Goal: Task Accomplishment & Management: Manage account settings

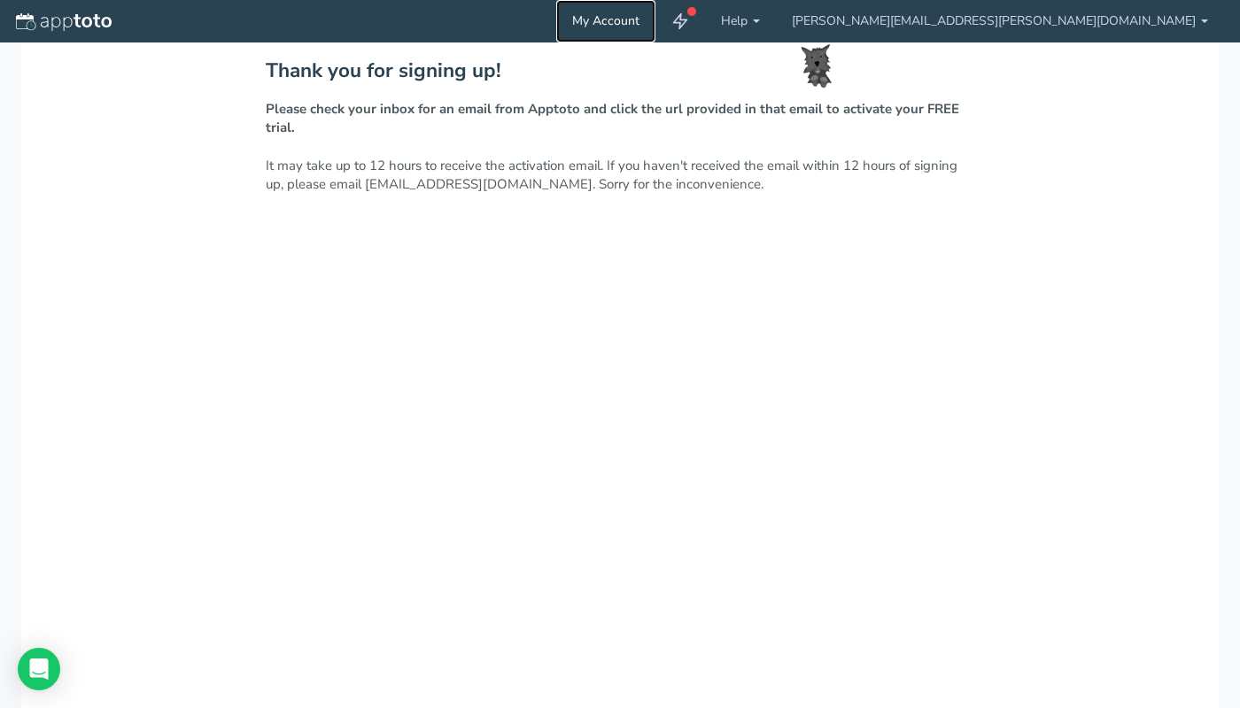
click at [655, 26] on link "My Account" at bounding box center [605, 21] width 99 height 42
click at [1046, 25] on link "[PERSON_NAME][EMAIL_ADDRESS][PERSON_NAME][DOMAIN_NAME]" at bounding box center [1000, 21] width 448 height 42
click at [1046, 24] on link "[PERSON_NAME][EMAIL_ADDRESS][PERSON_NAME][DOMAIN_NAME]" at bounding box center [1000, 21] width 448 height 42
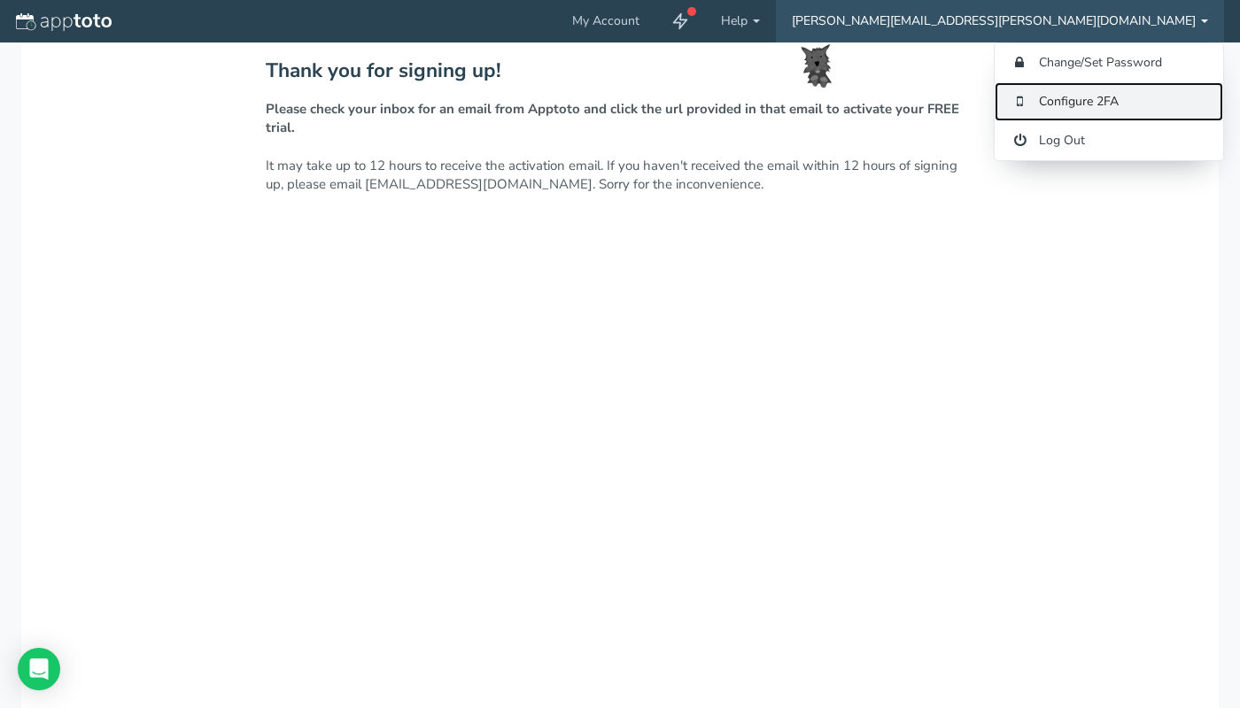
click at [1026, 89] on link "Configure 2FA" at bounding box center [1108, 101] width 228 height 39
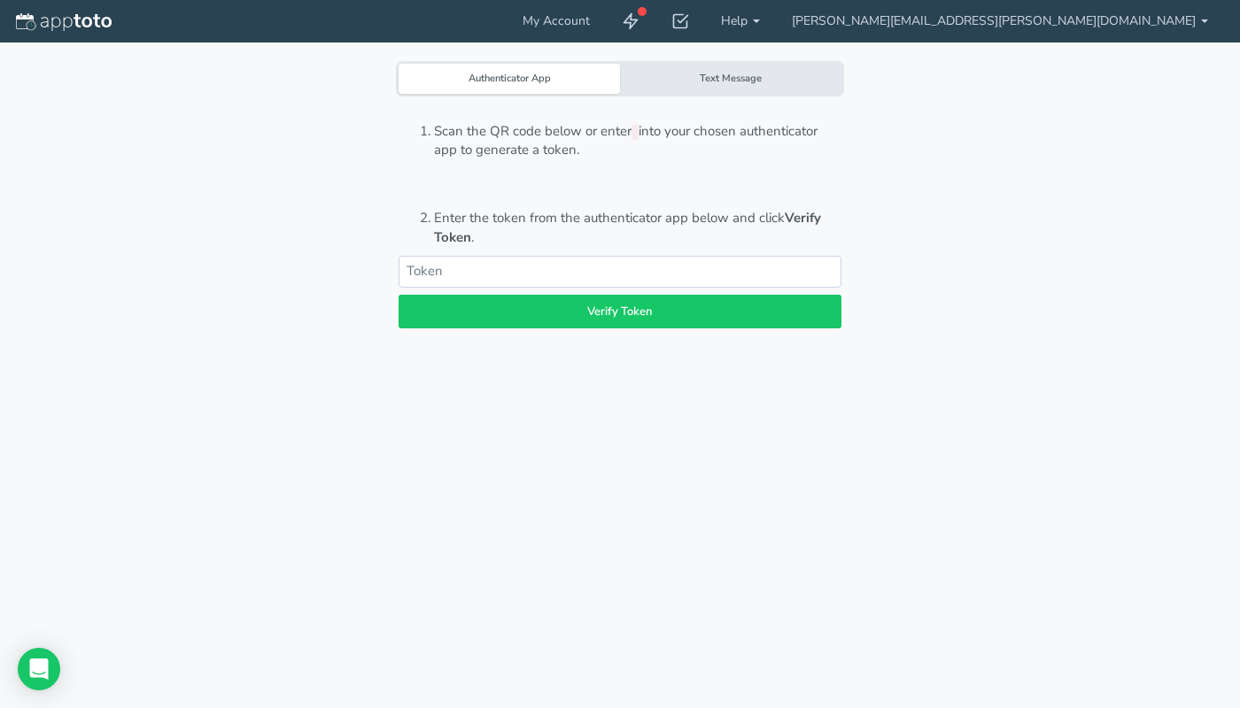
click at [748, 85] on div "Text Message" at bounding box center [730, 79] width 221 height 30
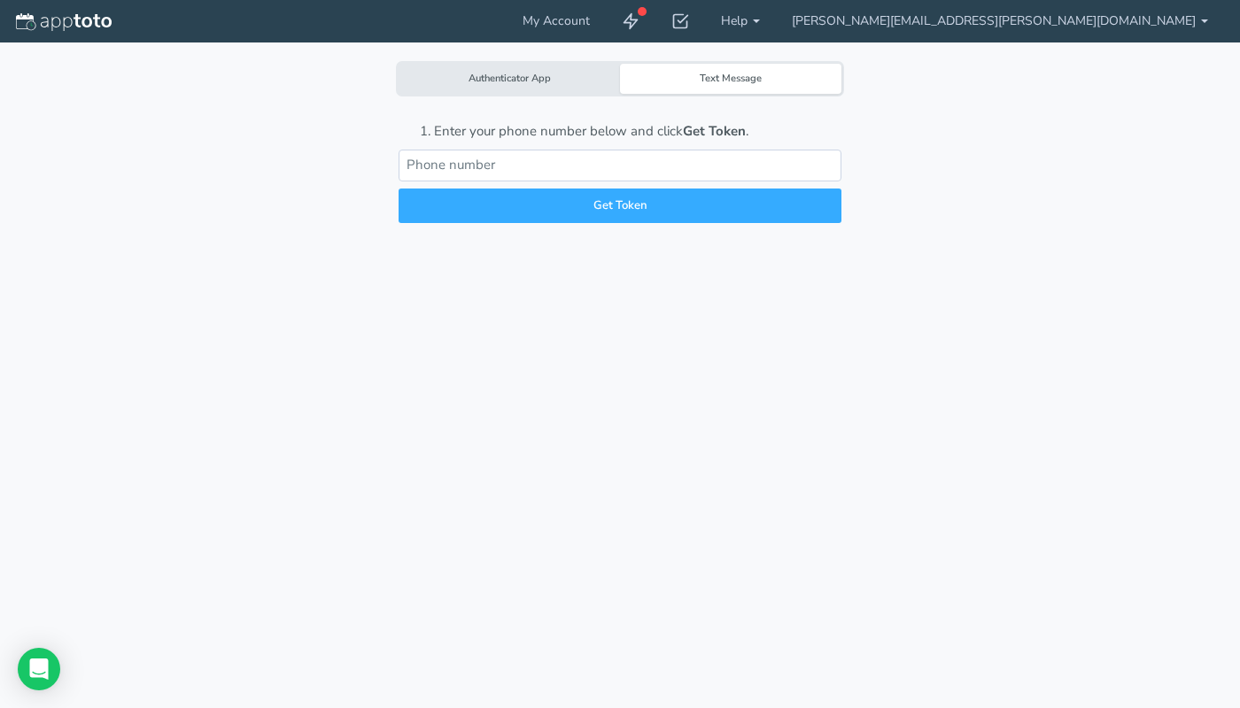
click at [679, 159] on input "text" at bounding box center [619, 165] width 443 height 31
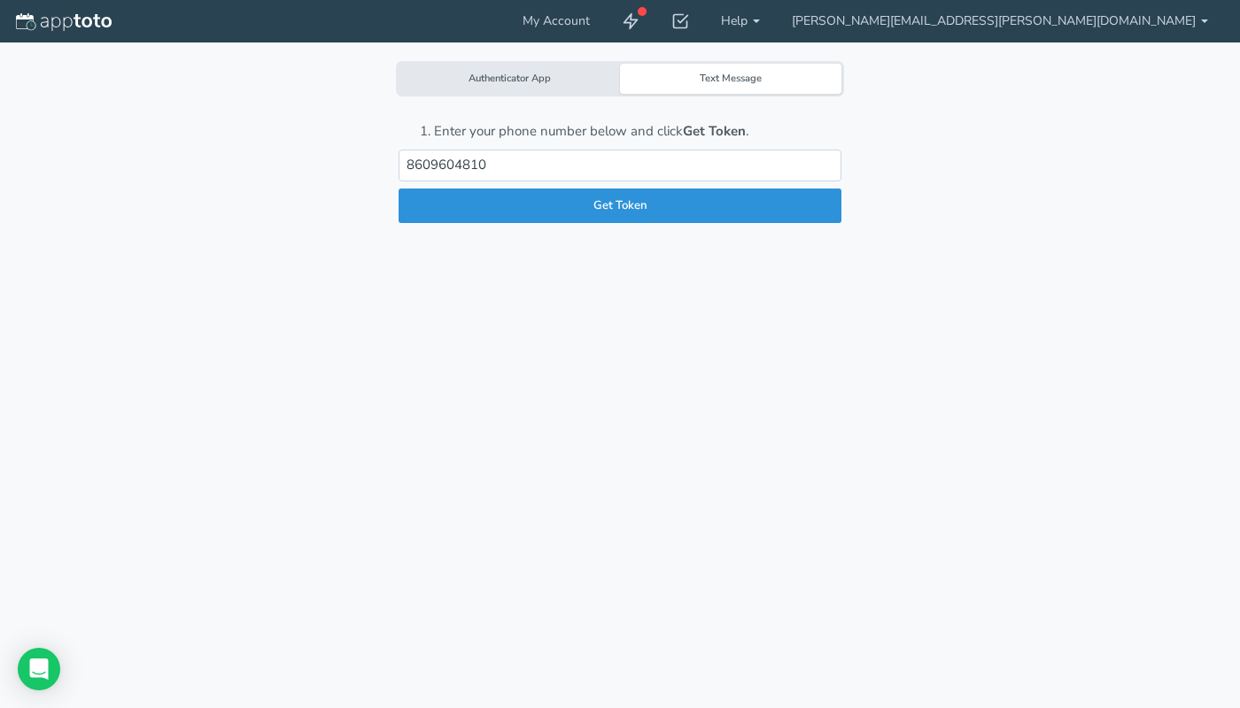
type input "8609604810"
click at [665, 209] on button "Get Token" at bounding box center [619, 206] width 443 height 35
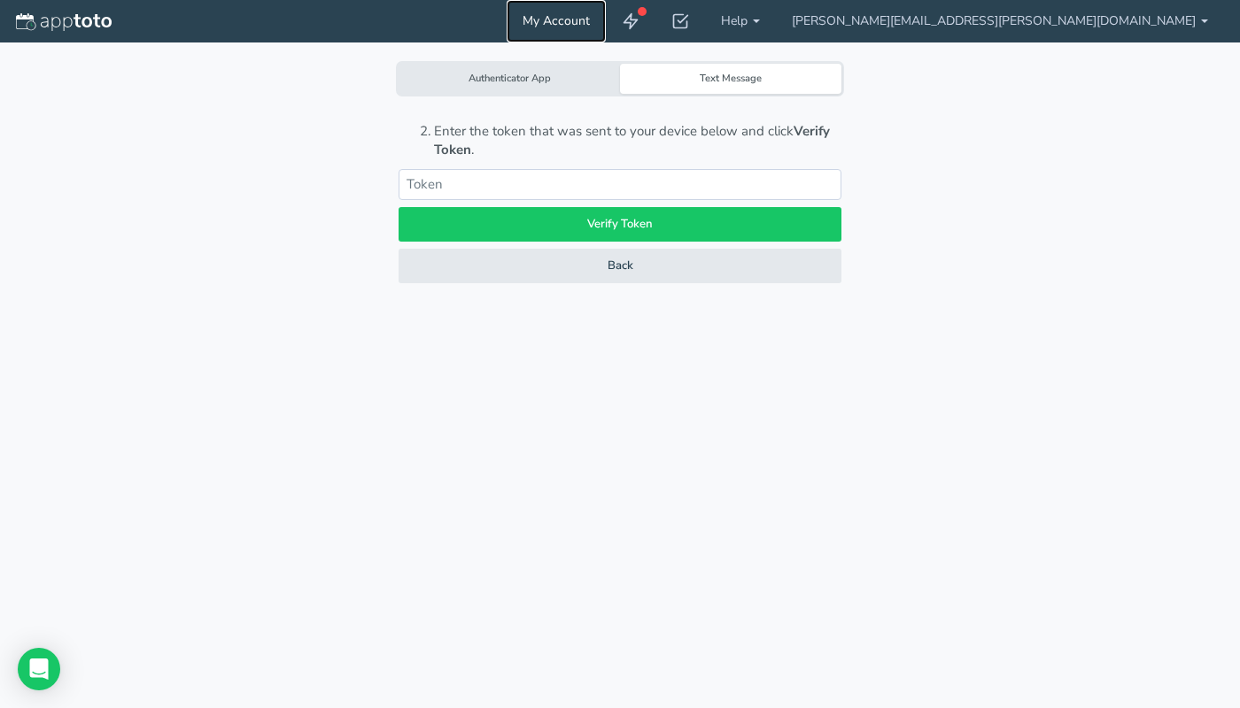
click at [606, 19] on link "My Account" at bounding box center [555, 21] width 99 height 42
click at [639, 20] on icon at bounding box center [631, 21] width 18 height 18
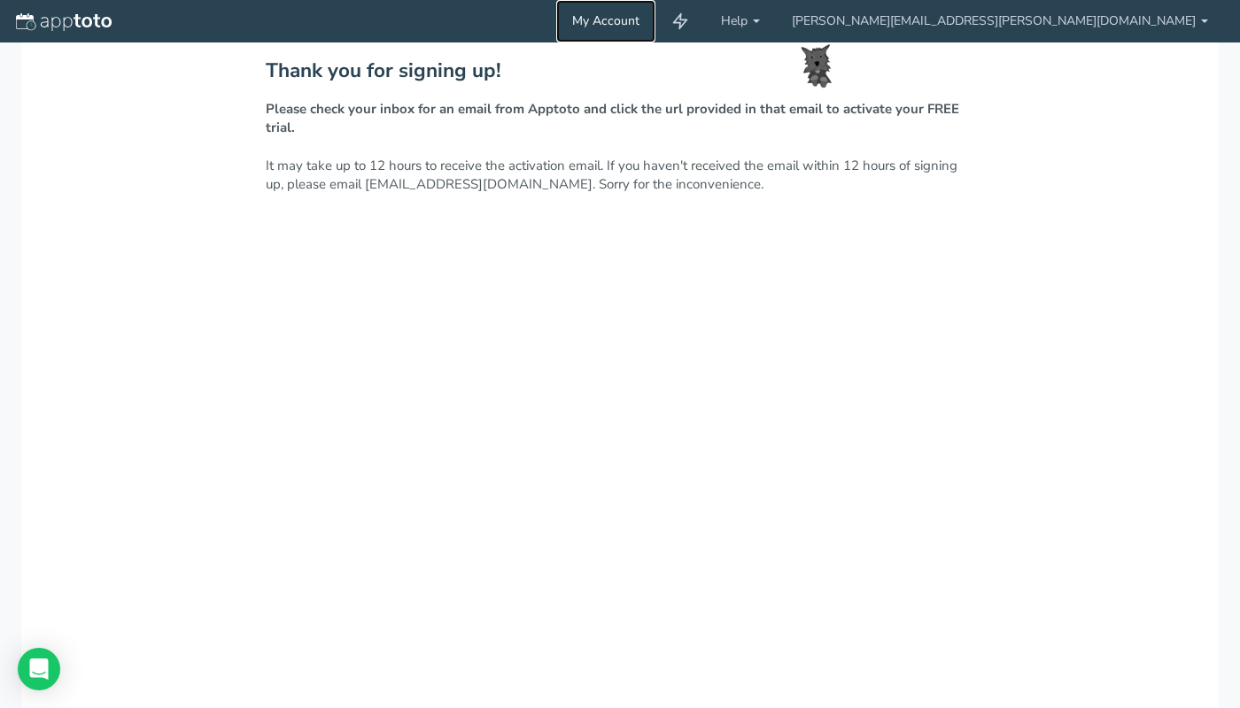
click at [655, 23] on link "My Account" at bounding box center [605, 21] width 99 height 42
